Goal: Contribute content

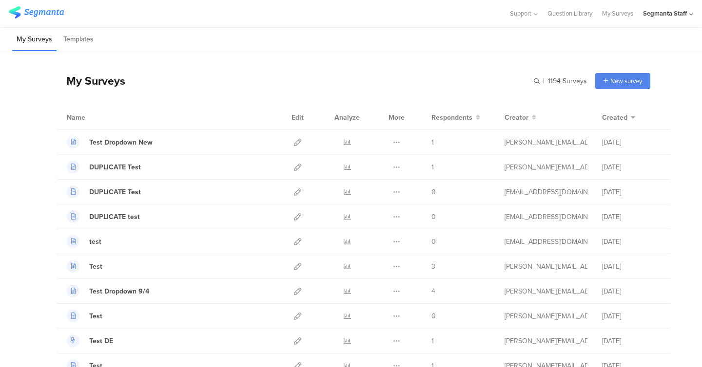
click at [660, 12] on div "Segmanta Staff" at bounding box center [665, 13] width 44 height 9
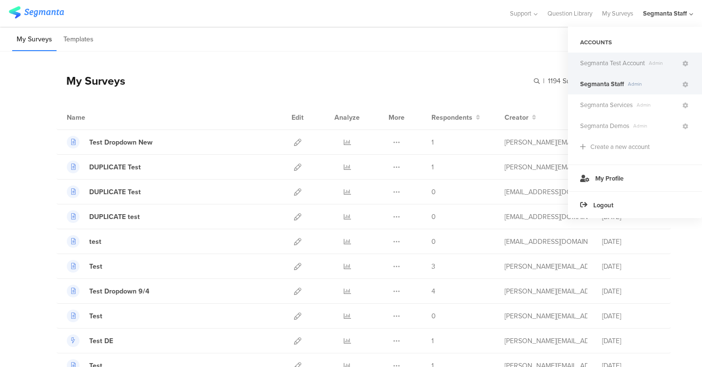
click at [635, 61] on span "Segmanta Test Account" at bounding box center [612, 62] width 65 height 9
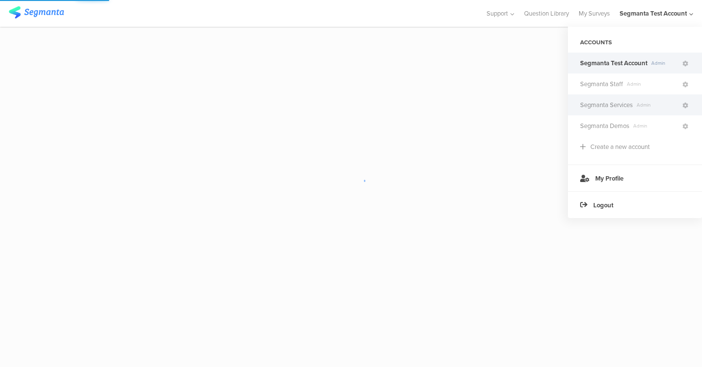
click at [636, 103] on span "Admin" at bounding box center [657, 104] width 48 height 7
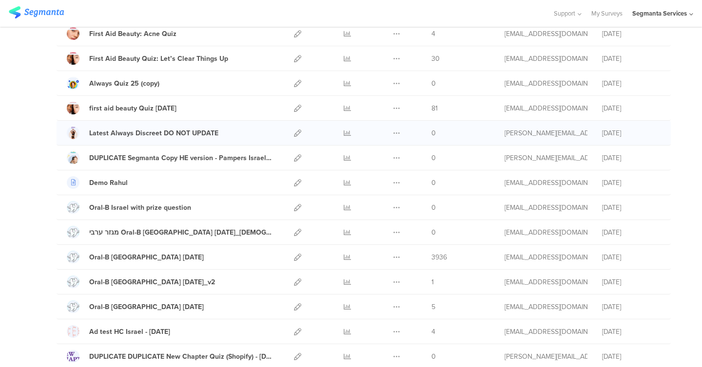
scroll to position [137, 0]
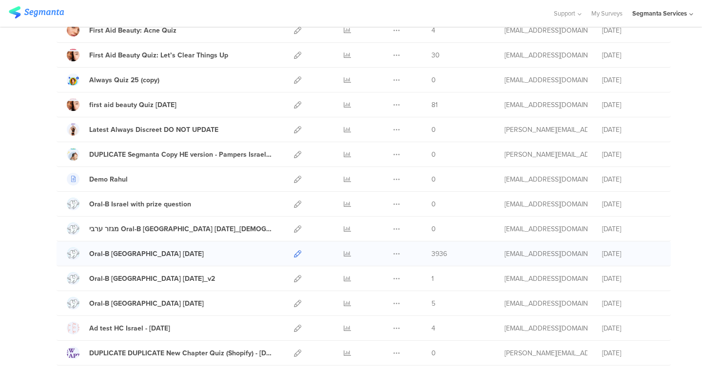
click at [295, 254] on icon at bounding box center [297, 253] width 7 height 7
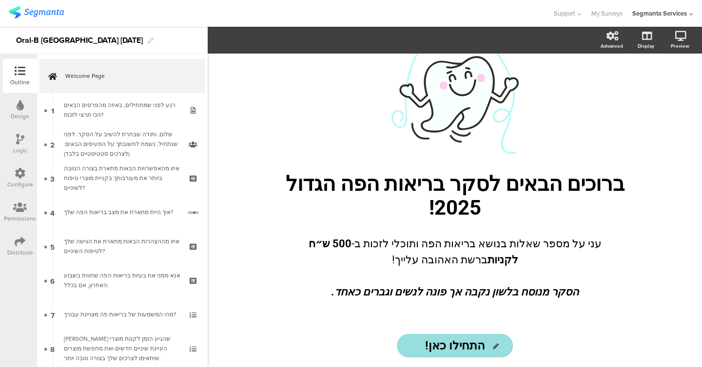
scroll to position [38, 0]
click at [433, 191] on p "ברוכים הבאים לסקר בריאות הפה הגדול 2025!" at bounding box center [454, 196] width 361 height 48
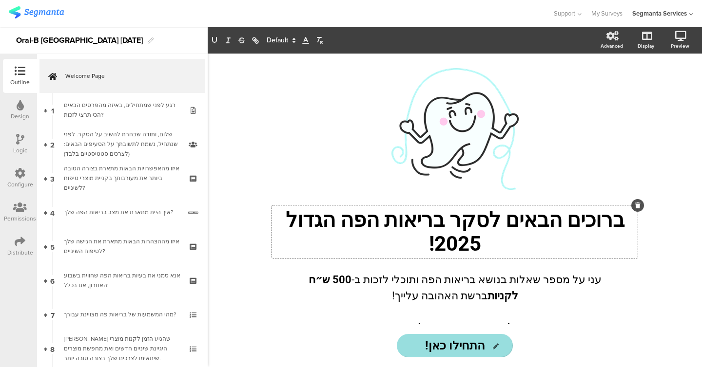
click at [433, 191] on div "/ ברוכים הבאים לסקר בריאות הפה הגדול 2025! ברוכים הבאים לסקר בריאות הפה הגדול 2…" at bounding box center [454, 207] width 361 height 278
click at [426, 218] on p "ברוכים הבאים לסקר בריאות הפה הגדול 2025!" at bounding box center [454, 232] width 361 height 48
click at [424, 228] on p "ברוכים הבאים לסקר בריאות הפה הגדול 2025!" at bounding box center [454, 232] width 361 height 48
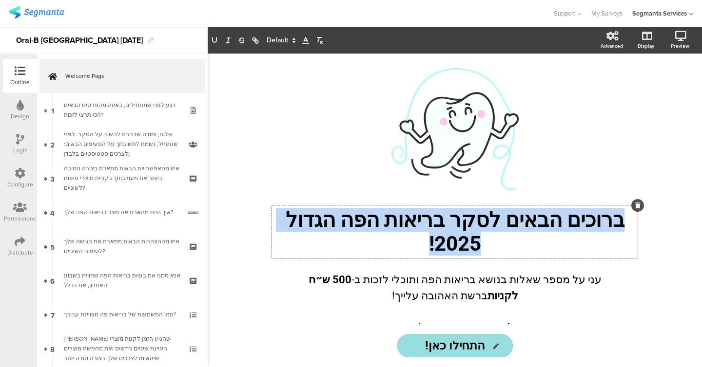
click at [424, 228] on p "ברוכים הבאים לסקר בריאות הפה הגדול 2025!" at bounding box center [454, 232] width 361 height 48
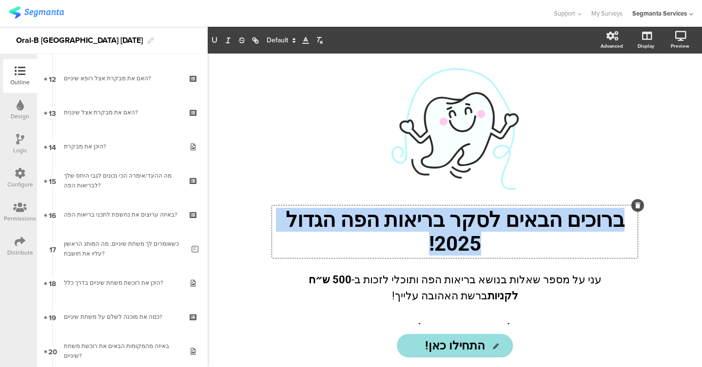
scroll to position [39, 0]
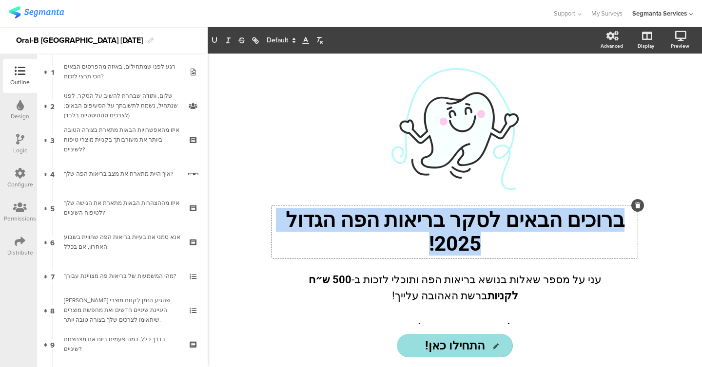
click at [386, 253] on p "ברוכים הבאים לסקר בריאות הפה הגדול 2025!" at bounding box center [454, 232] width 361 height 48
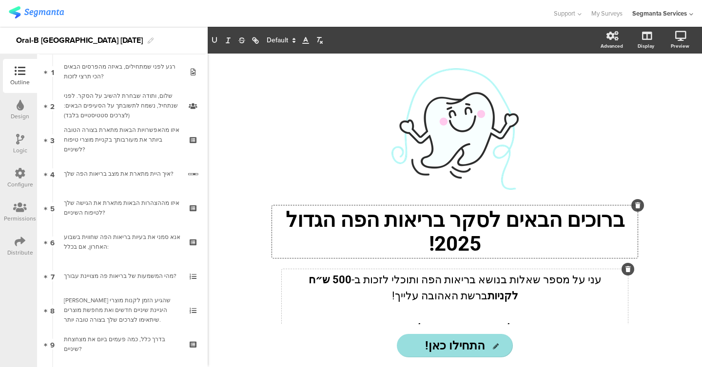
click at [401, 297] on p "עני על מספר שאלות בנושא בריאות הפה ותוכלי לזכות ב- 500 ש״ח לקניות ברשת האהובה ע…" at bounding box center [454, 288] width 341 height 32
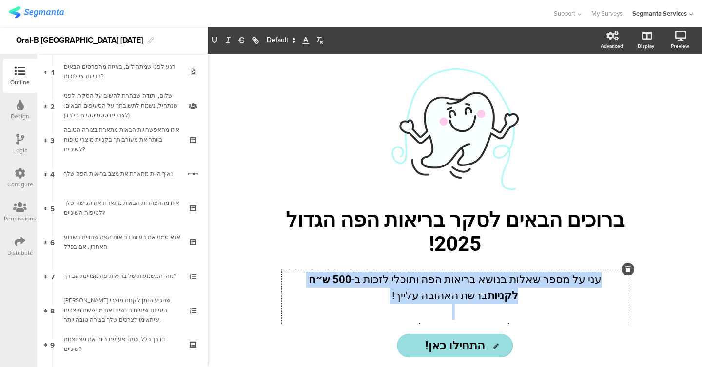
click at [401, 297] on p "עני על מספר שאלות בנושא בריאות הפה ותוכלי לזכות ב- 500 ש״ח לקניות ברשת האהובה ע…" at bounding box center [454, 288] width 341 height 32
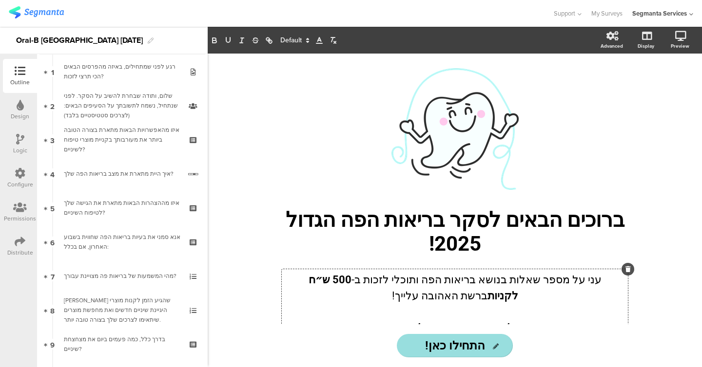
click at [401, 297] on p "עני על מספר שאלות בנושא בריאות הפה ותוכלי לזכות ב- 500 ש״ח לקניות ברשת האהובה ע…" at bounding box center [454, 288] width 341 height 32
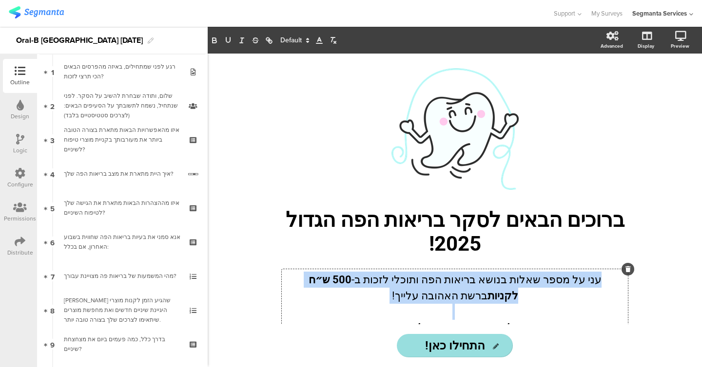
click at [401, 297] on p "עני על מספר שאלות בנושא בריאות הפה ותוכלי לזכות ב- 500 ש״ח לקניות ברשת האהובה ע…" at bounding box center [454, 288] width 341 height 32
copy p "עני על מספר שאלות בנושא בריאות הפה ותוכלי לזכות ב- 500 ש״ח לקניות ברשת האהובה ע…"
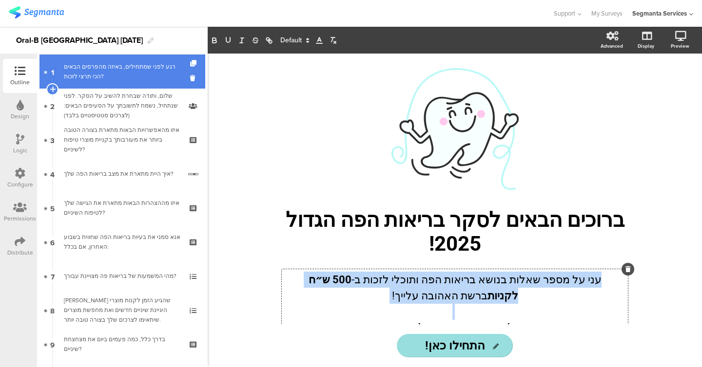
scroll to position [0, 0]
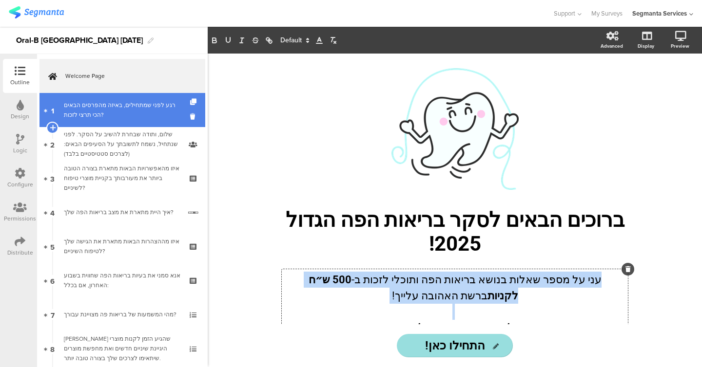
click at [122, 82] on link "Welcome Page" at bounding box center [122, 76] width 166 height 34
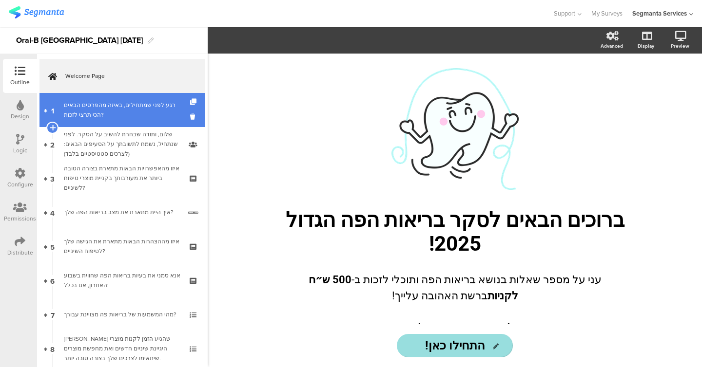
click at [122, 98] on link "1 רגע לפני שמתחילים, באיזה מהפרסים הבאים הכי תרצי לזכות?" at bounding box center [122, 110] width 166 height 34
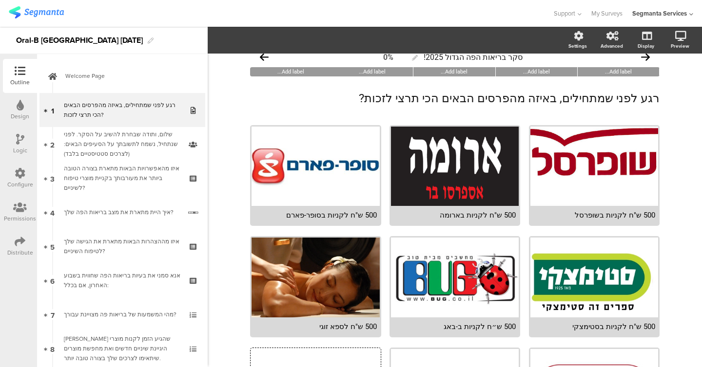
scroll to position [12, 0]
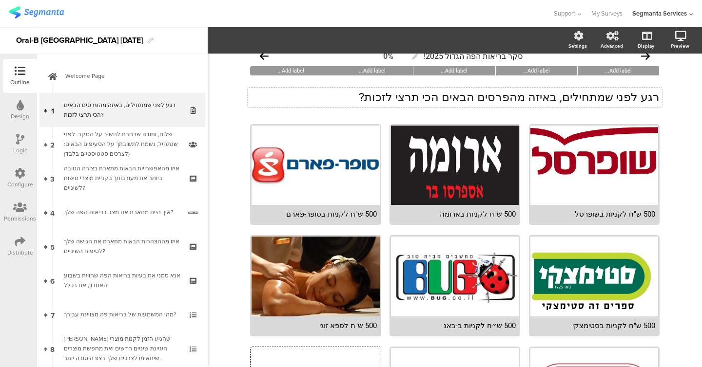
click at [401, 98] on div "רגע לפני שמתחילים, באיזה מהפרסים הבאים הכי תרצי לזכות? רגע לפני שמתחילים, באיזה…" at bounding box center [454, 97] width 409 height 34
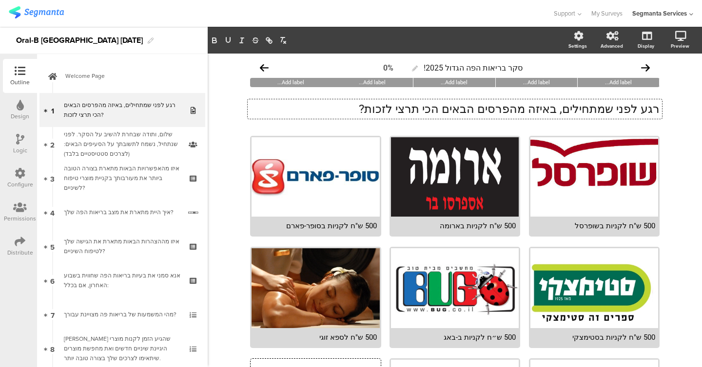
click at [401, 98] on div "רגע לפני שמתחילים, באיזה מהפרסים הבאים הכי תרצי לזכות? רגע לפני שמתחילים, באיזה…" at bounding box center [454, 109] width 409 height 34
click at [396, 104] on p "רגע לפני שמתחילים, באיזה מהפרסים הבאים הכי תרצי לזכות?" at bounding box center [454, 109] width 409 height 15
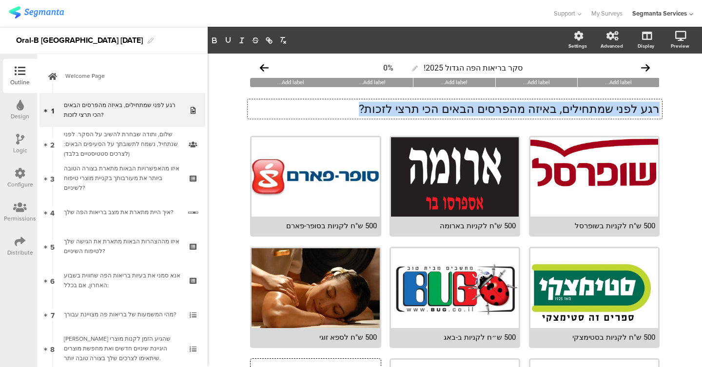
click at [396, 104] on p "רגע לפני שמתחילים, באיזה מהפרסים הבאים הכי תרצי לזכות?" at bounding box center [454, 109] width 409 height 15
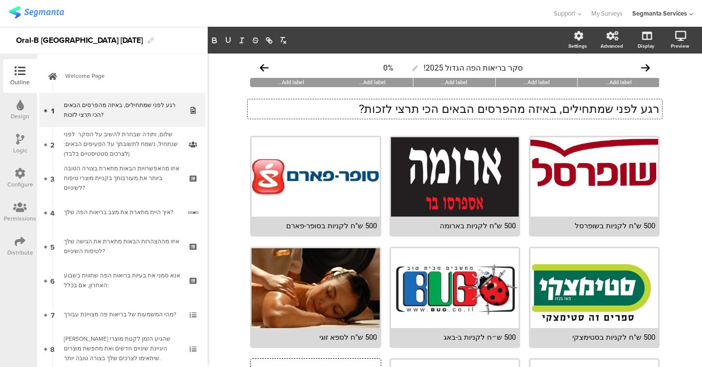
click at [687, 123] on div "סקר בריאות הפה הגדול 2025! 0% Add label... Add label... Add label... Add label.…" at bounding box center [455, 277] width 494 height 447
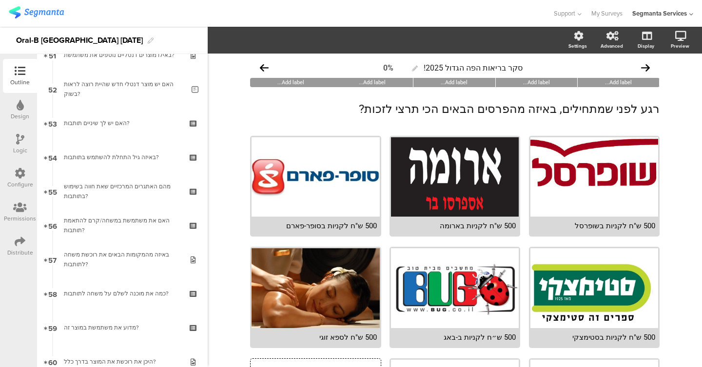
scroll to position [1965, 0]
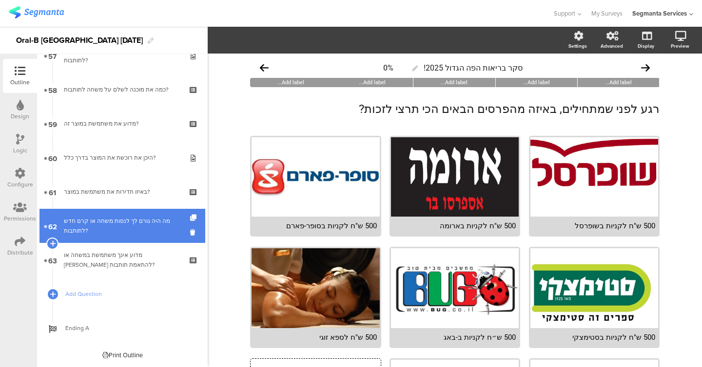
click at [115, 217] on div "מה היה גורם לך לנסות משחה או קרם חדש לתותבות?" at bounding box center [122, 225] width 116 height 19
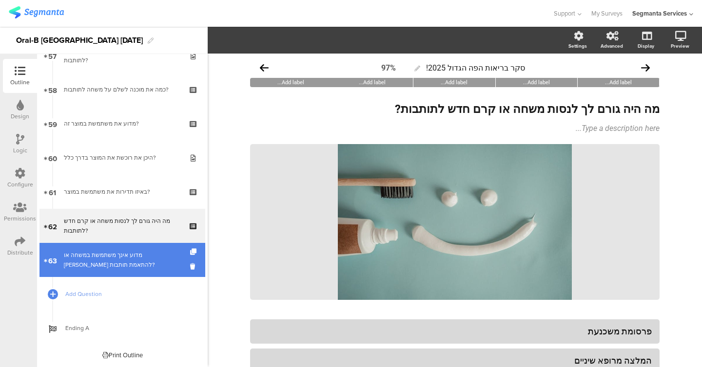
click at [106, 250] on link "63 מדוע אינך משתמשת במשחה או קרם להתאמת תותבות?" at bounding box center [122, 260] width 166 height 34
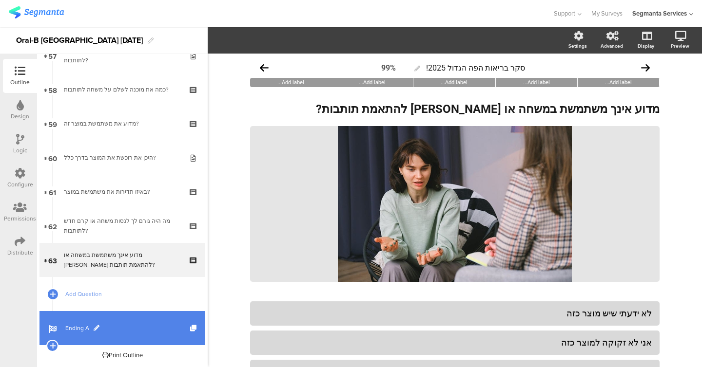
click at [76, 324] on span "Ending A" at bounding box center [127, 329] width 125 height 10
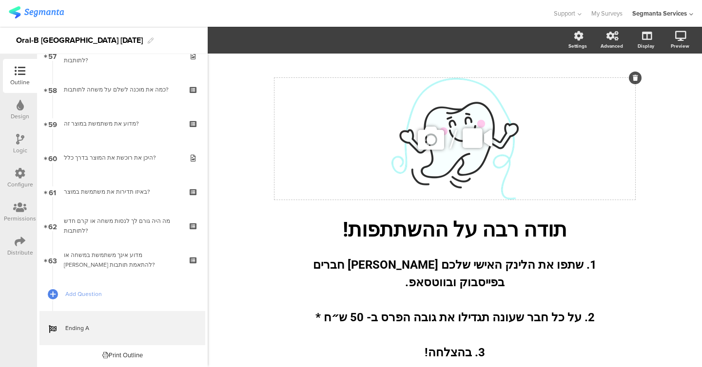
scroll to position [108, 0]
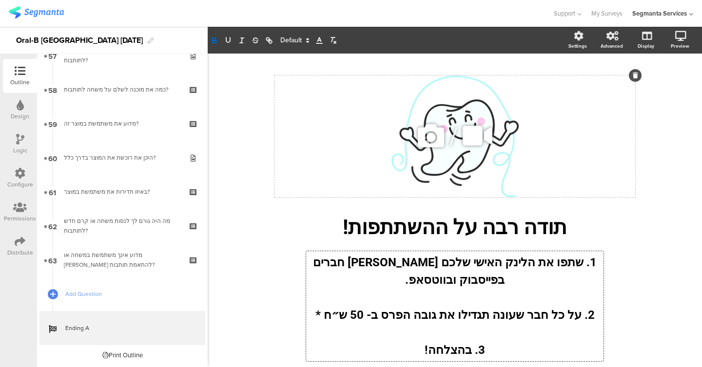
drag, startPoint x: 413, startPoint y: 246, endPoint x: 603, endPoint y: 150, distance: 212.9
click at [603, 150] on div "/ תודה רבה על ההשתתפות! תודה רבה על ההשתתפות! 1. שתפו את הלינק האישי שלכם בין ח…" at bounding box center [455, 261] width 390 height 401
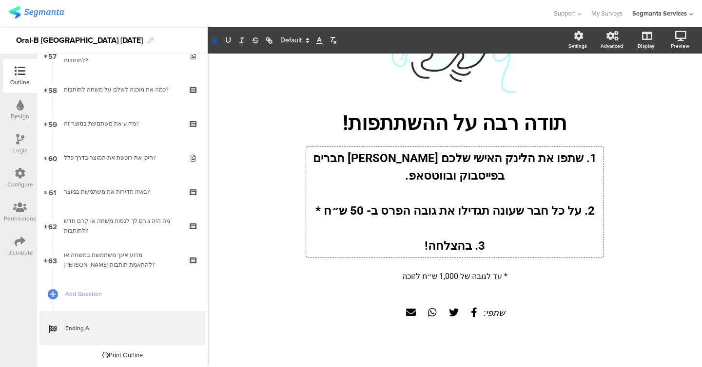
click at [410, 247] on p "3. בהצלחה!" at bounding box center [454, 246] width 292 height 18
copy div "1. שתפו את הלינק האישי שלכם בין חברים בפייסבוק ובווטסאפ. 2. על כל חבר שעונה תגד…"
click at [438, 281] on p "* עד לגובה של 1,000 ש״ח לזוכה" at bounding box center [454, 276] width 361 height 9
click at [438, 280] on p "* עד לגובה של 1,000 ש״ח לזוכה" at bounding box center [454, 276] width 361 height 9
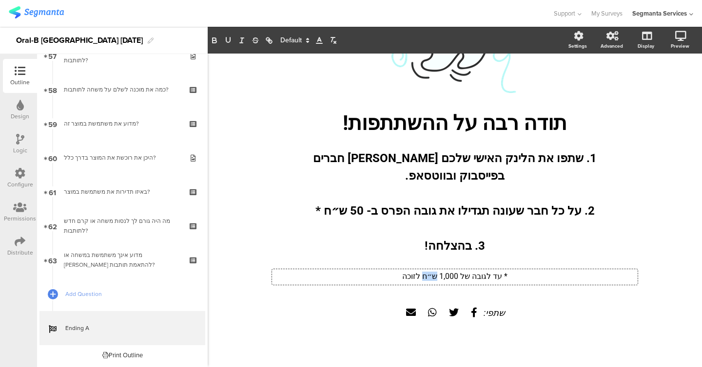
click at [438, 280] on p "* עד לגובה של 1,000 ש״ח לזוכה" at bounding box center [454, 276] width 361 height 9
copy p "* עד לגובה של 1,000 ש״ח לזוכה"
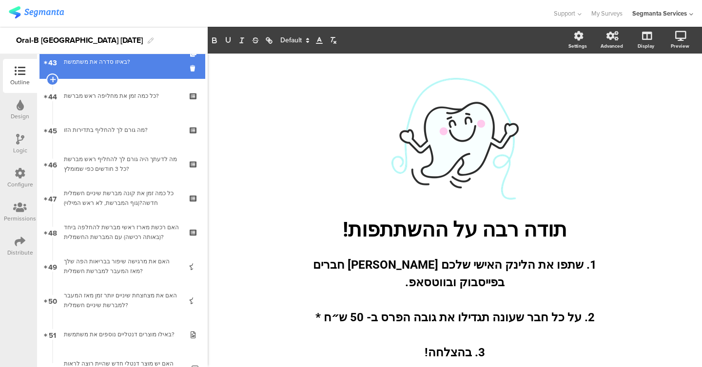
click at [110, 58] on div "באיזו סדרה את משתמשת?" at bounding box center [122, 62] width 116 height 10
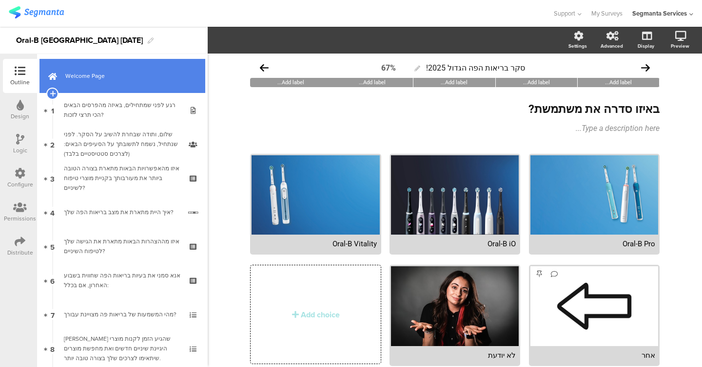
click at [94, 75] on span "Welcome Page" at bounding box center [127, 76] width 125 height 10
